Goal: Task Accomplishment & Management: Manage account settings

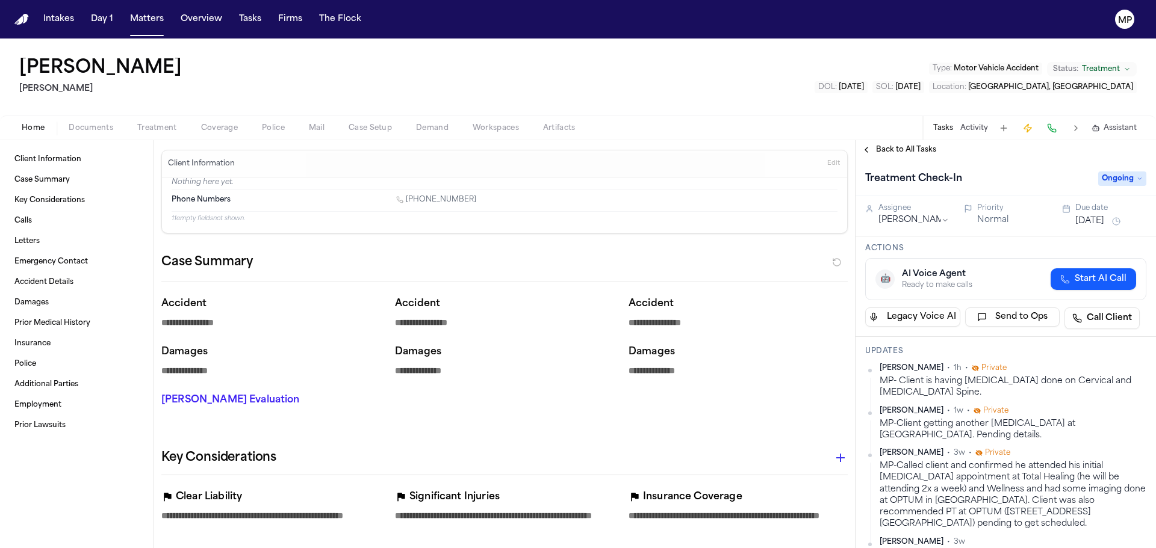
click at [870, 152] on button "Back to All Tasks" at bounding box center [898, 150] width 87 height 10
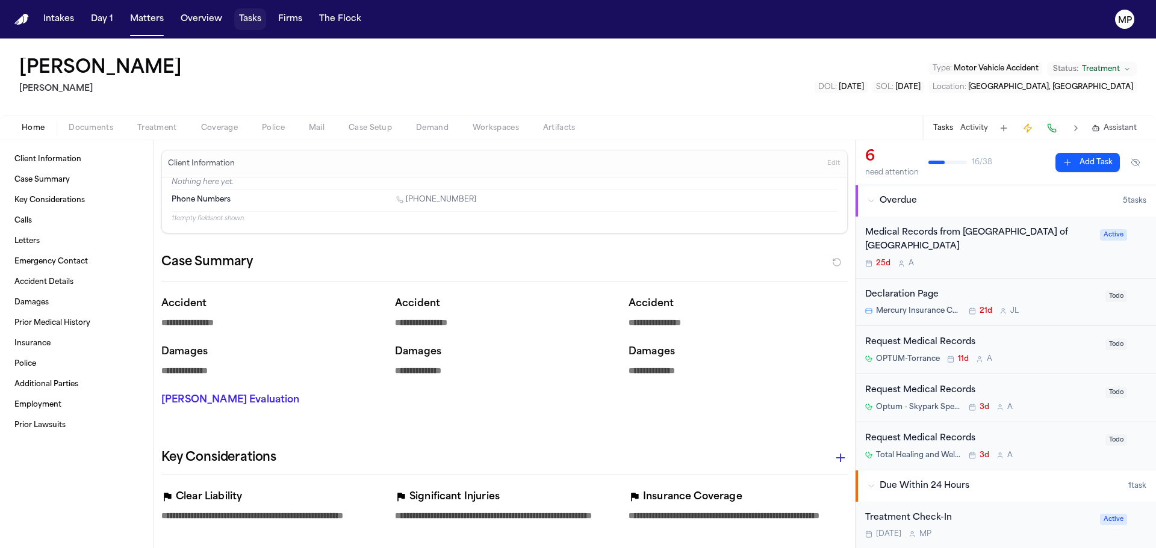
click at [253, 15] on button "Tasks" at bounding box center [250, 19] width 32 height 22
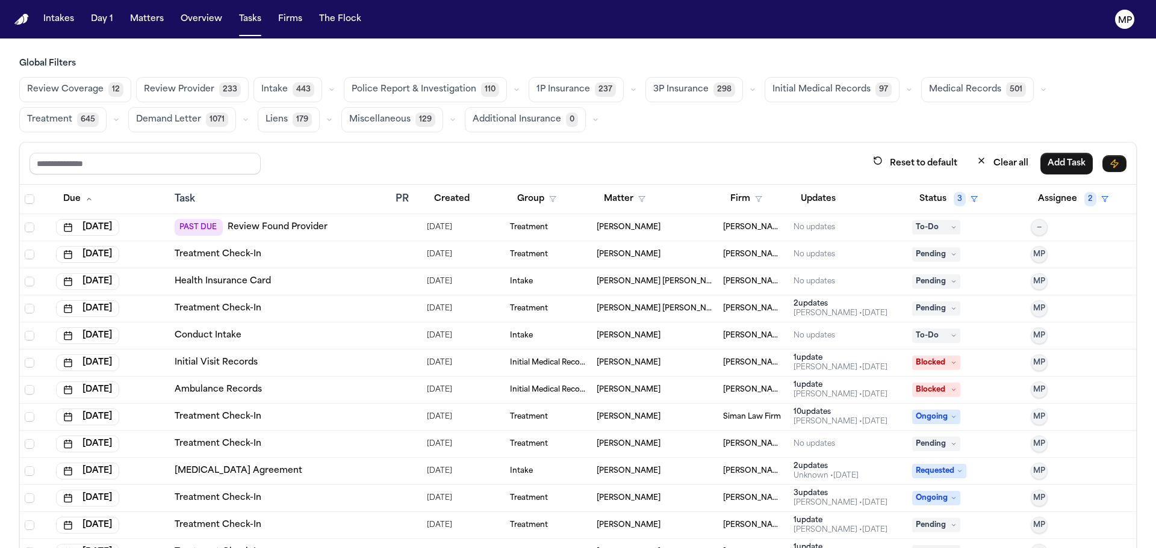
click at [931, 448] on span "Pending" at bounding box center [936, 444] width 48 height 14
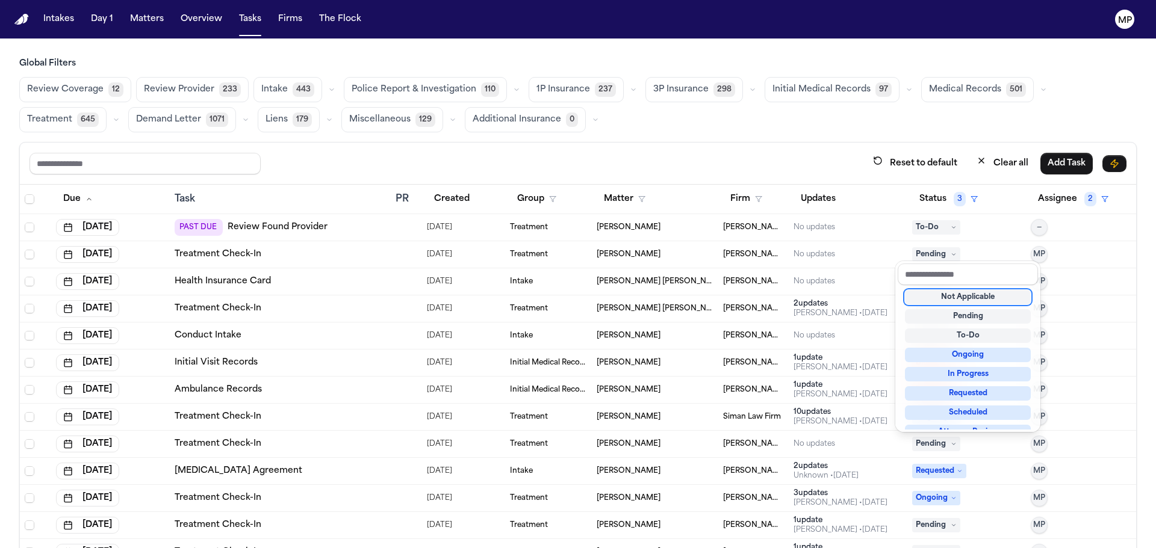
click at [959, 294] on div "Not Applicable" at bounding box center [968, 297] width 126 height 14
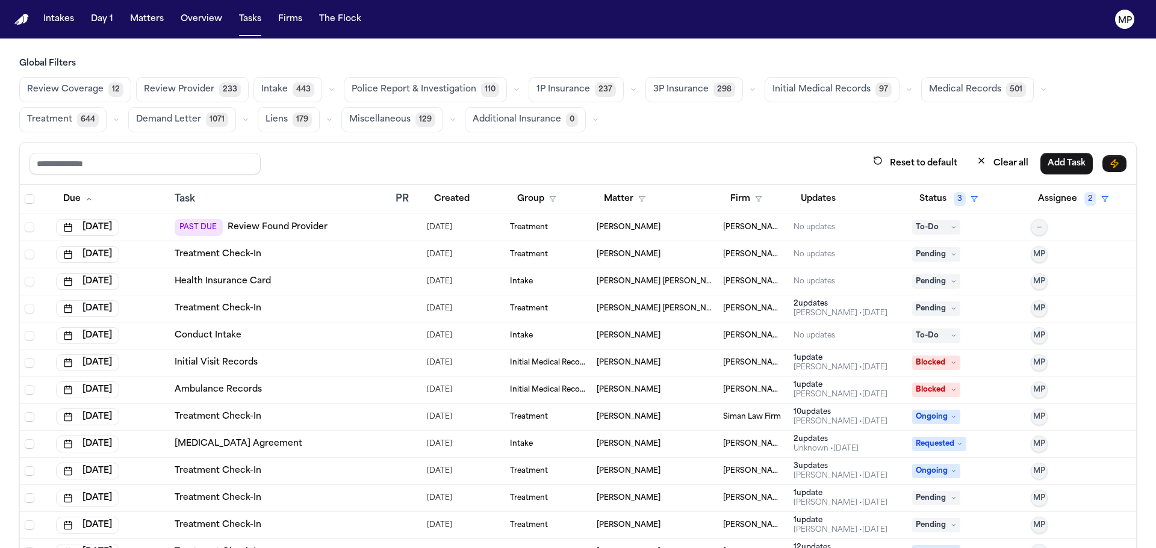
click at [912, 232] on span "To-Do" at bounding box center [936, 227] width 48 height 14
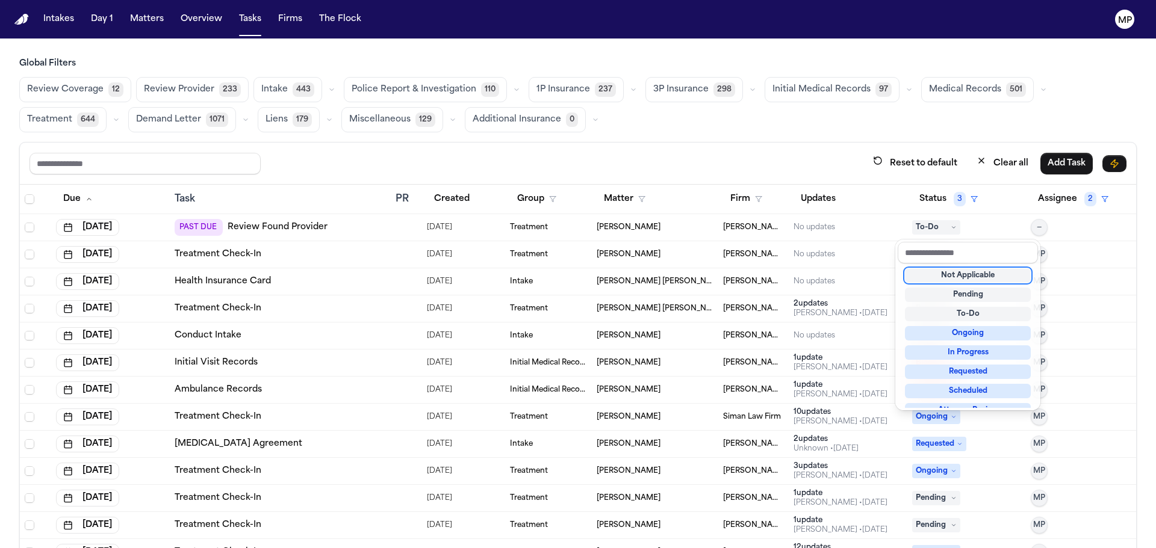
click at [953, 280] on div "Not Applicable" at bounding box center [968, 275] width 126 height 14
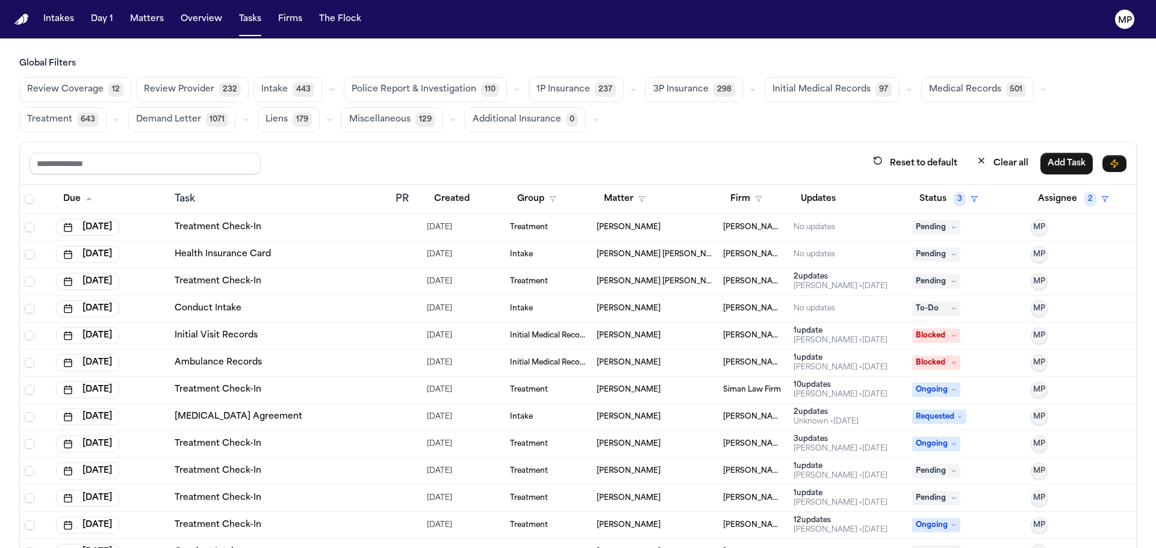
click at [678, 45] on main "Global Filters Review Coverage 12 Review Provider 232 Intake 443 Police Report …" at bounding box center [578, 294] width 1156 height 510
click at [100, 339] on button "[DATE]" at bounding box center [87, 335] width 63 height 17
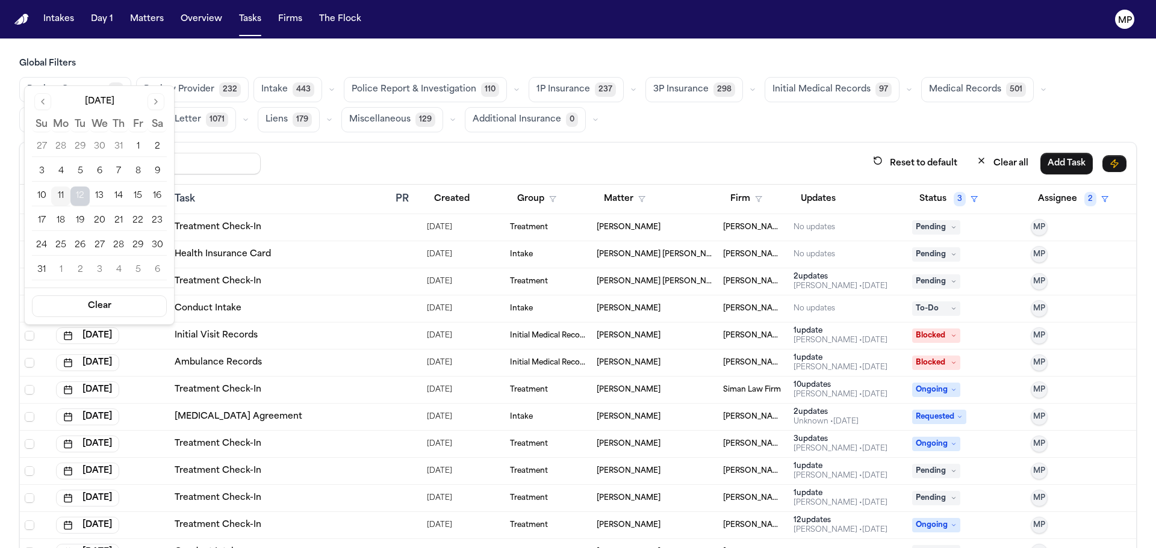
click at [62, 221] on button "18" at bounding box center [60, 220] width 19 height 19
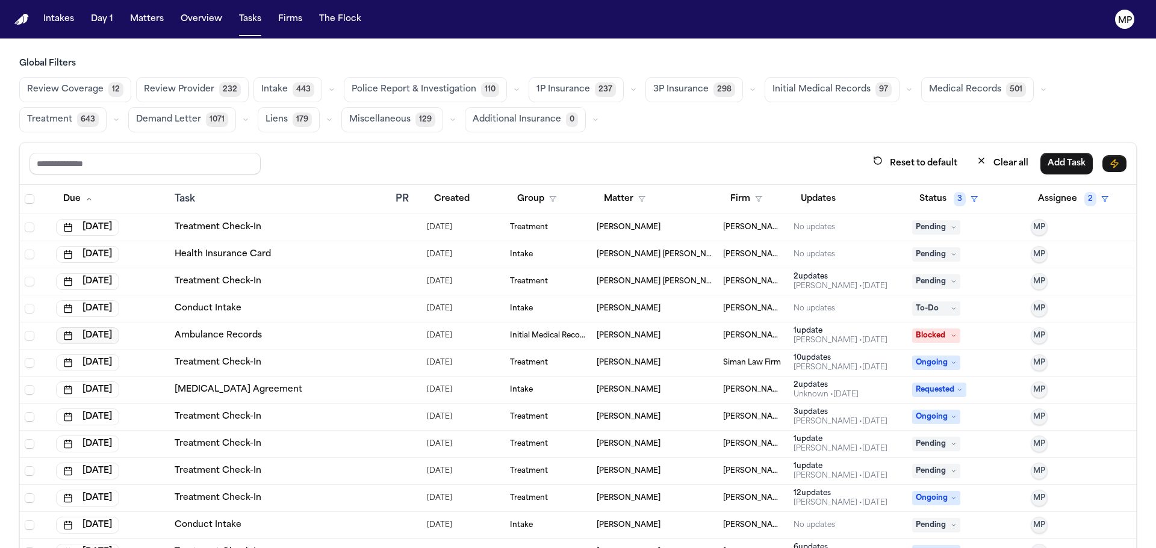
click at [119, 332] on button "[DATE]" at bounding box center [87, 335] width 63 height 17
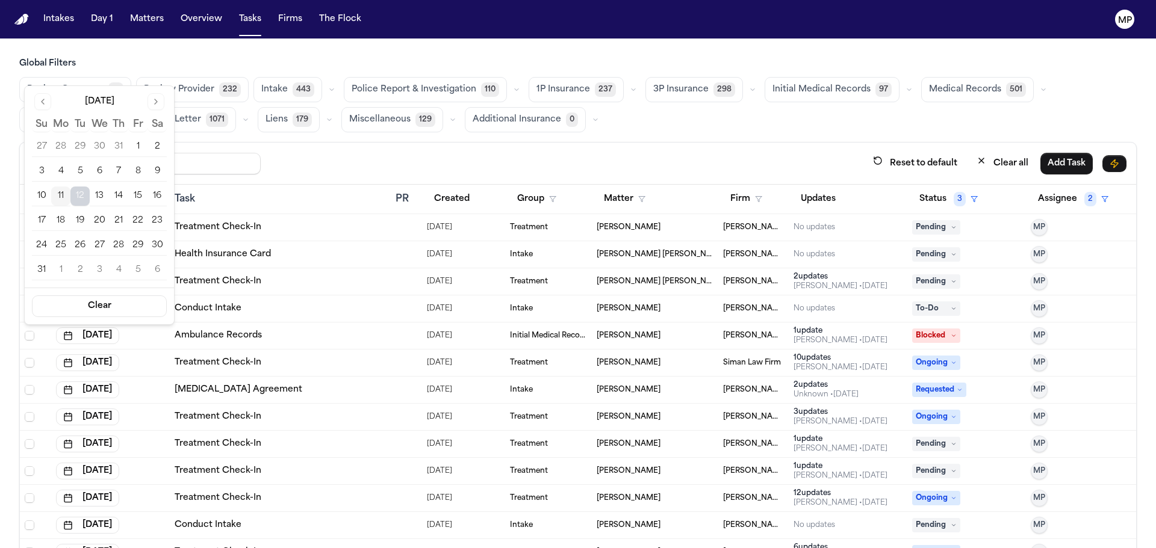
click at [66, 221] on button "18" at bounding box center [60, 220] width 19 height 19
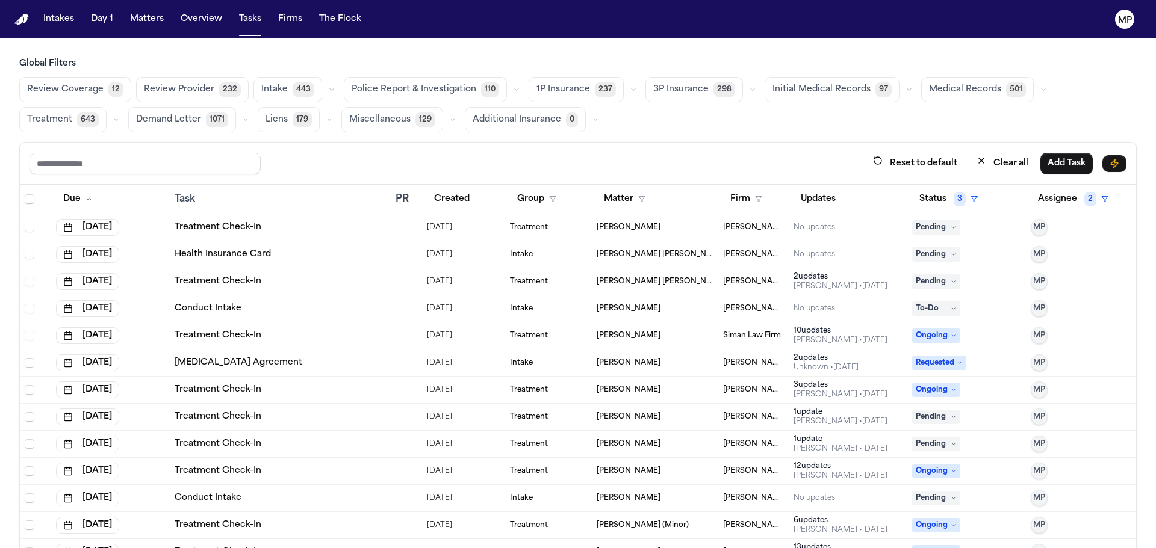
click at [932, 312] on span "To-Do" at bounding box center [936, 309] width 48 height 14
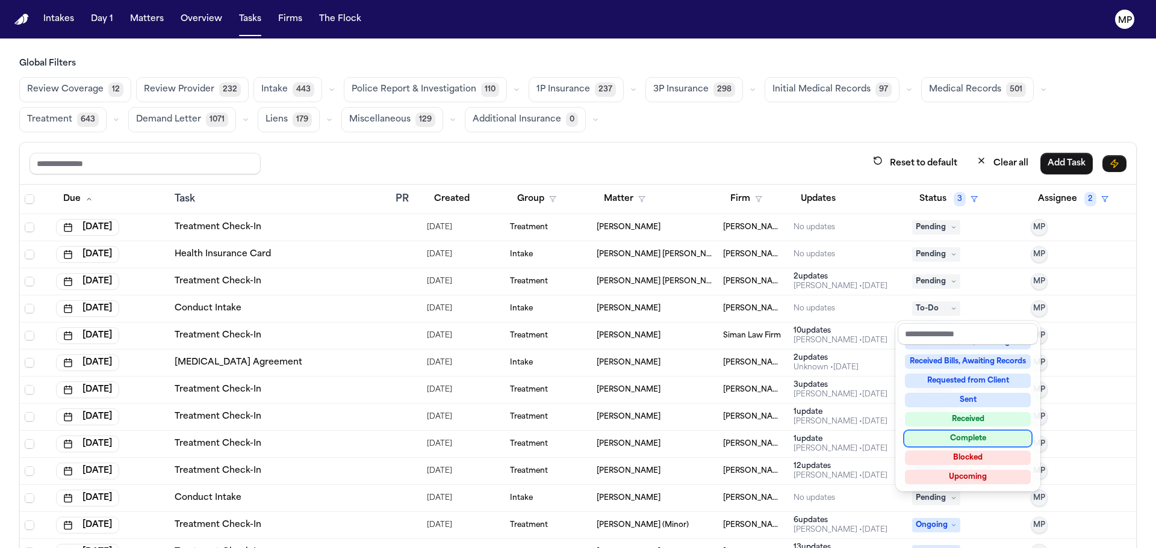
click at [976, 439] on div "Complete" at bounding box center [968, 439] width 126 height 14
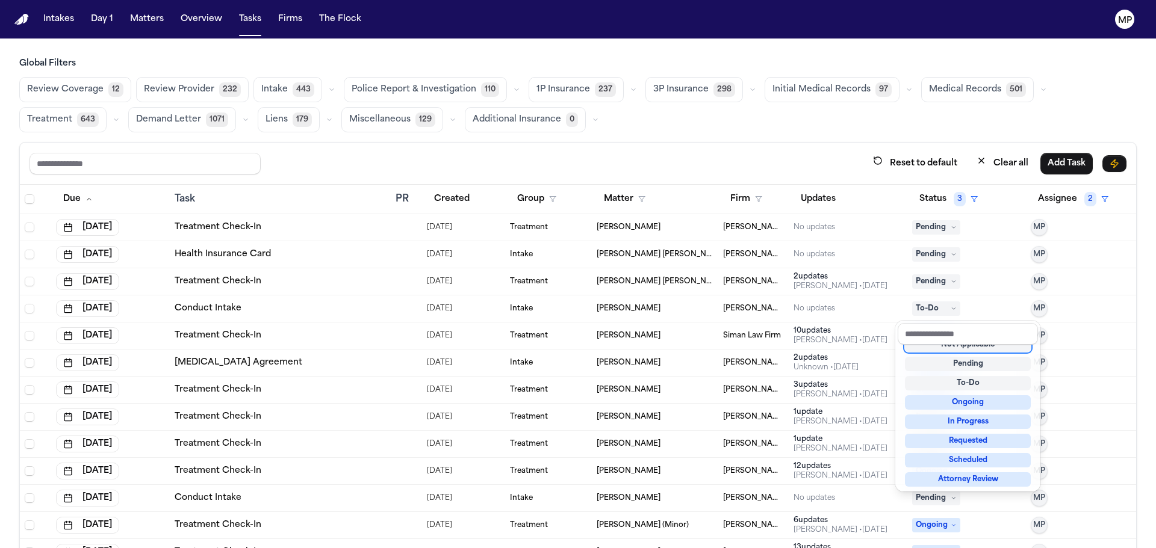
scroll to position [5, 0]
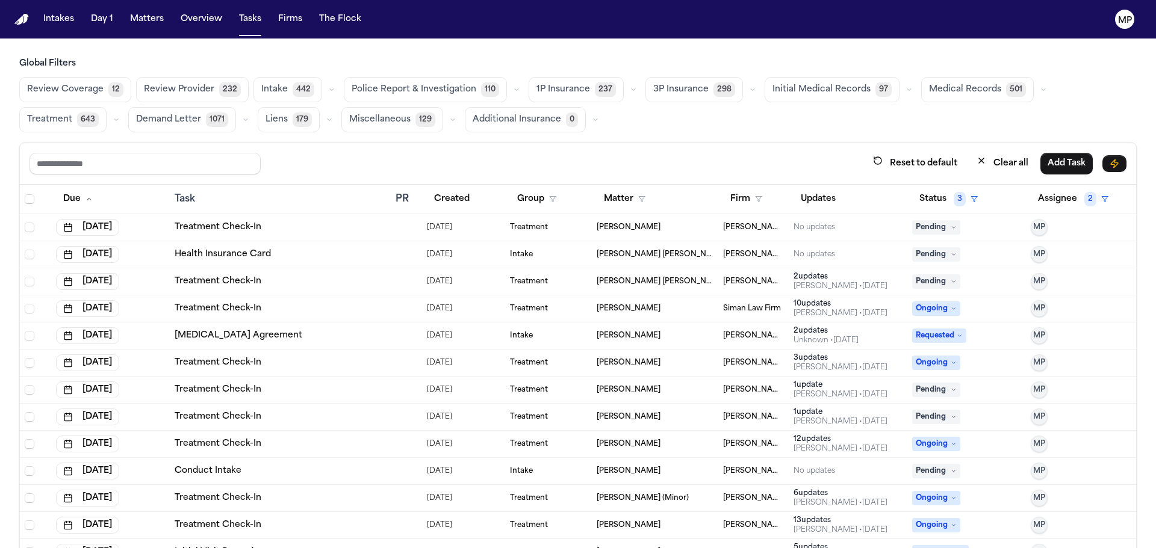
click at [679, 329] on td "[PERSON_NAME]" at bounding box center [655, 336] width 126 height 27
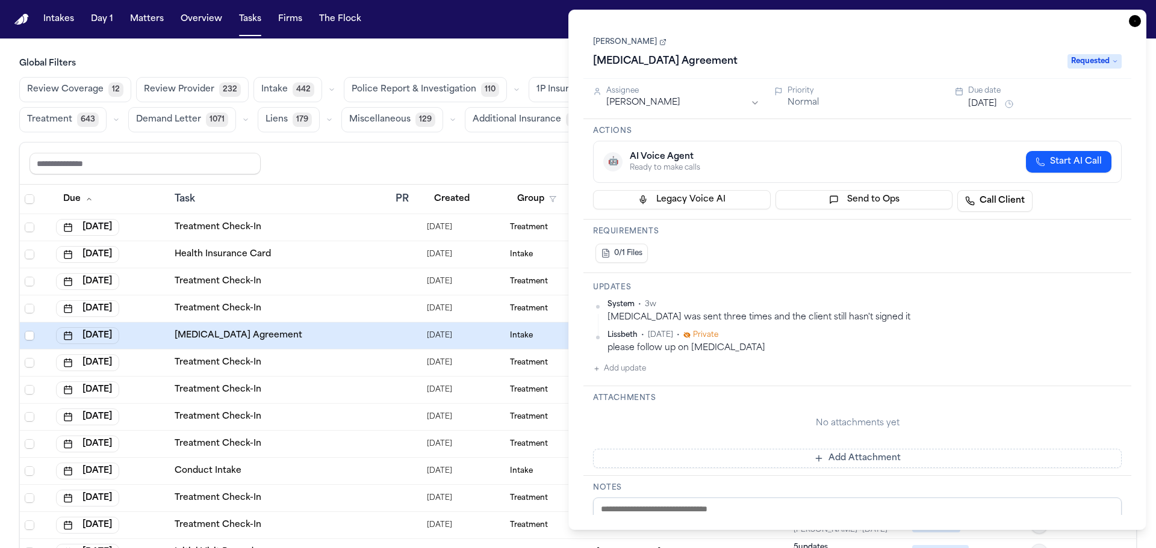
click at [637, 39] on link "[PERSON_NAME]" at bounding box center [629, 42] width 73 height 10
drag, startPoint x: 365, startPoint y: 62, endPoint x: 291, endPoint y: 67, distance: 74.8
click at [364, 62] on h3 "Global Filters" at bounding box center [577, 64] width 1117 height 12
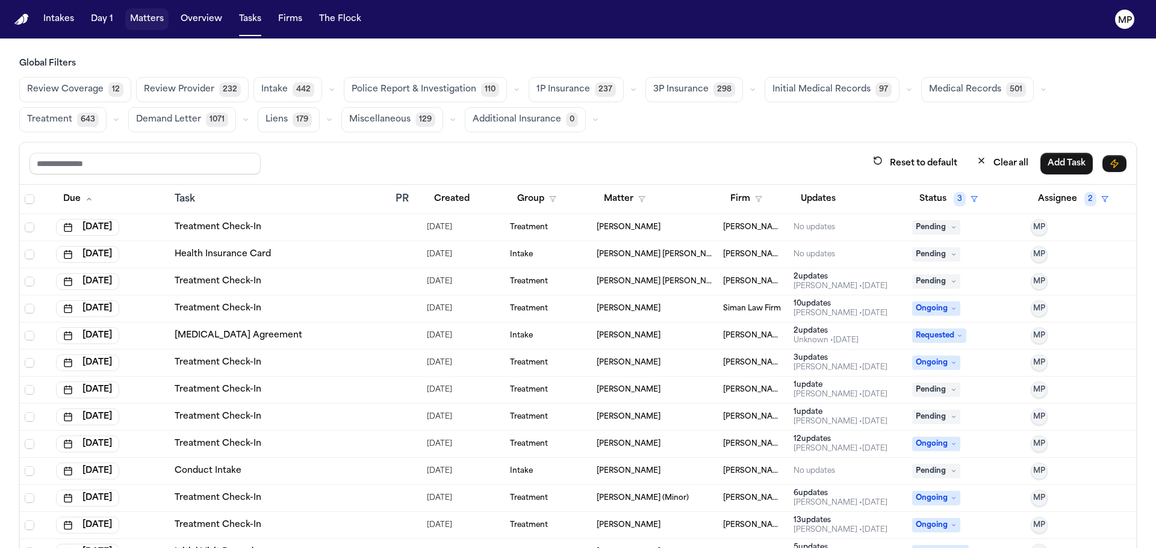
click at [138, 14] on button "Matters" at bounding box center [146, 19] width 43 height 22
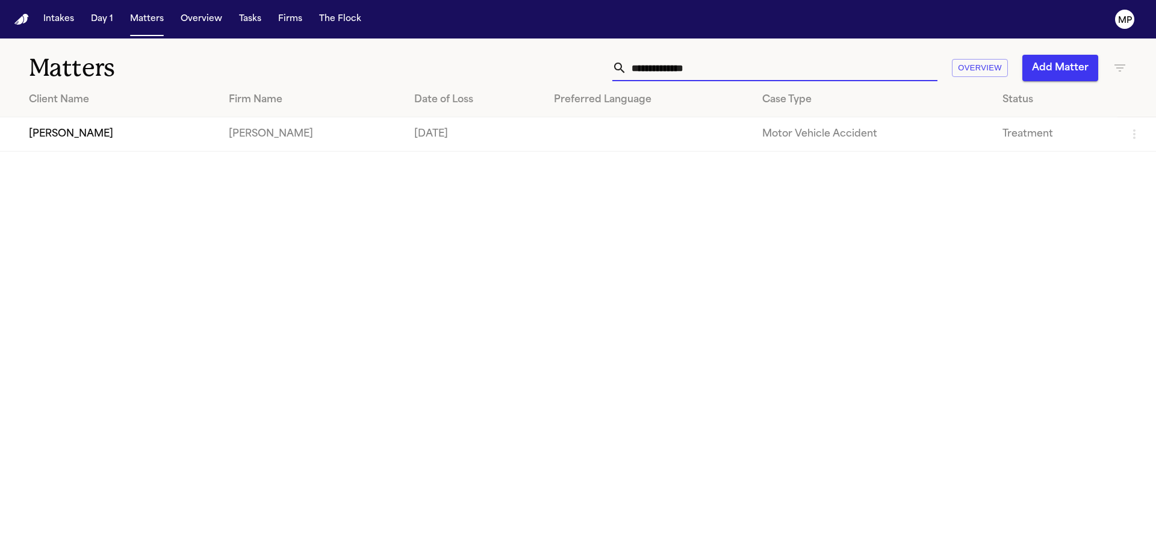
drag, startPoint x: 685, startPoint y: 61, endPoint x: 329, endPoint y: 32, distance: 356.9
click at [329, 32] on div "**********" at bounding box center [578, 274] width 1156 height 548
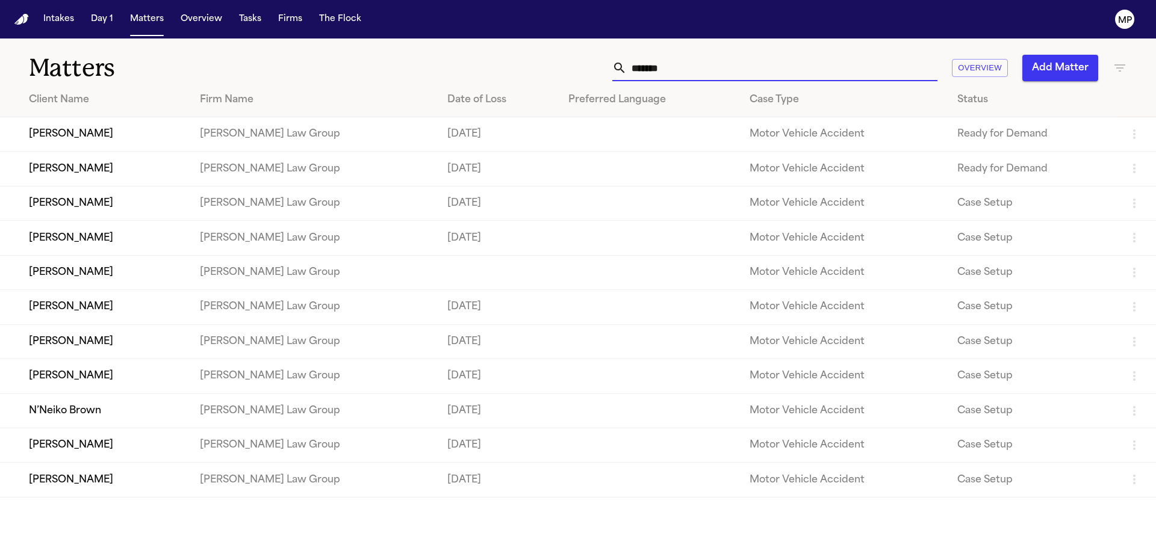
type input "*******"
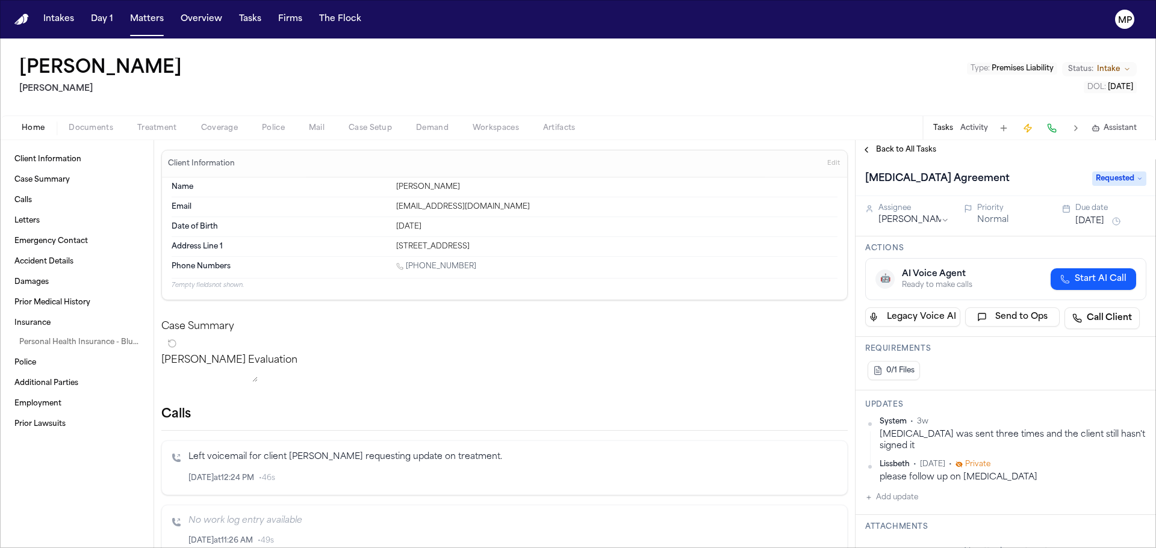
click at [907, 223] on html "Intakes Day 1 Matters Overview Tasks Firms The Flock MP [PERSON_NAME] Type : Pr…" at bounding box center [578, 274] width 1156 height 548
click at [867, 149] on button "Back to All Tasks" at bounding box center [898, 150] width 87 height 10
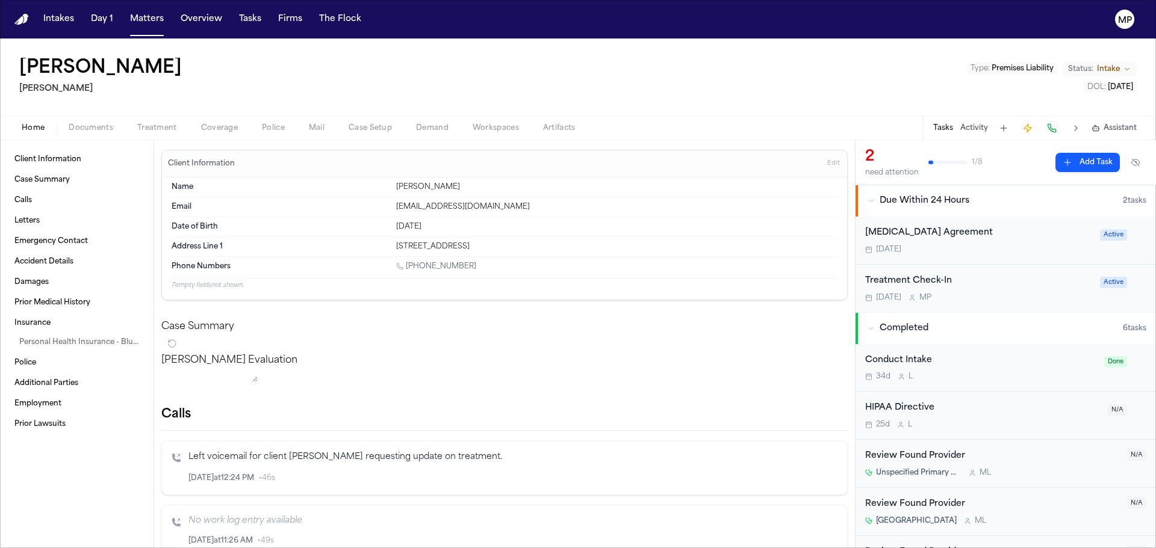
click at [1023, 243] on div "[MEDICAL_DATA] Agreement [DATE]" at bounding box center [979, 240] width 228 height 28
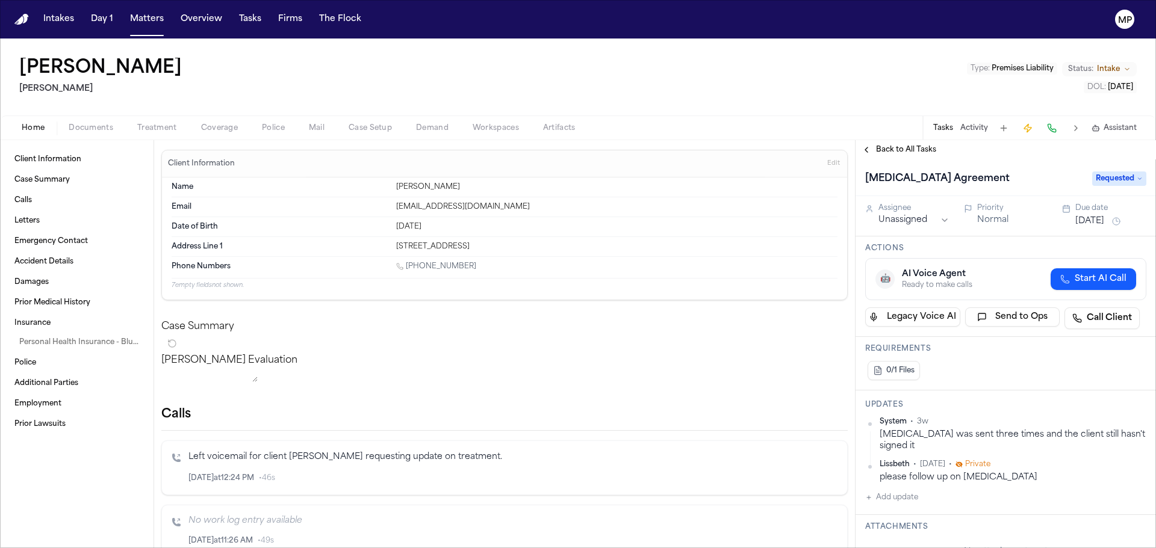
click at [913, 219] on html "Intakes Day 1 Matters Overview Tasks Firms The Flock MP [PERSON_NAME] Type : Pr…" at bounding box center [578, 274] width 1156 height 548
click at [873, 152] on button "Back to All Tasks" at bounding box center [898, 150] width 87 height 10
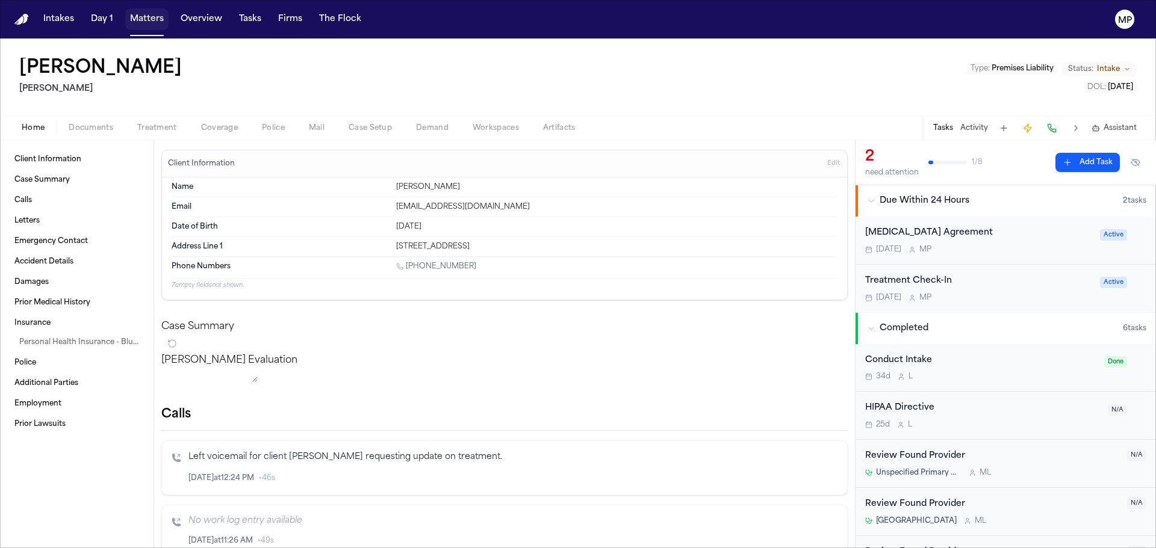
click at [155, 27] on button "Matters" at bounding box center [146, 19] width 43 height 22
